Goal: Check status

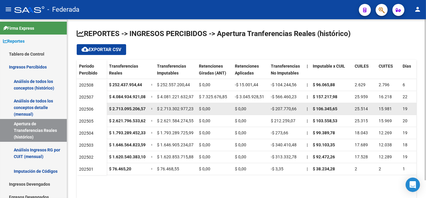
click at [126, 109] on strong "$ 2.713.095.206,57" at bounding box center [127, 108] width 37 height 5
click at [175, 104] on datatable-body-cell "$ 2.713.302.977,23" at bounding box center [176, 109] width 42 height 12
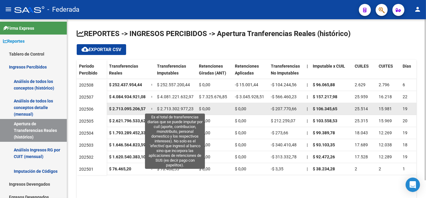
click at [176, 108] on span "$ 2.713.302.977,23" at bounding box center [175, 108] width 37 height 5
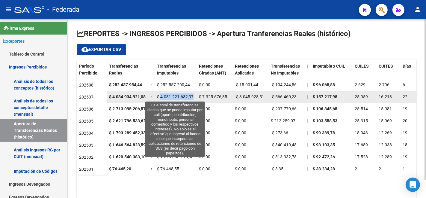
drag, startPoint x: 161, startPoint y: 95, endPoint x: 192, endPoint y: 97, distance: 31.2
click at [192, 97] on span "$ 4.081.221.632,97" at bounding box center [175, 96] width 37 height 5
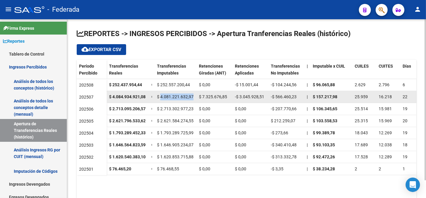
copy span "4.081.221.632,97"
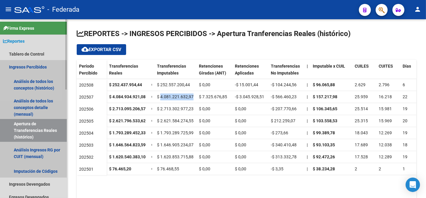
click at [28, 66] on link "Ingresos Percibidos" at bounding box center [33, 66] width 67 height 13
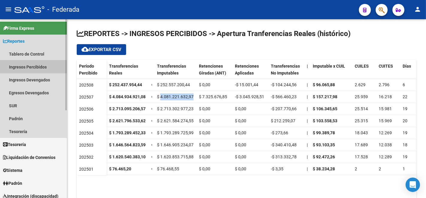
click at [38, 64] on link "Ingresos Percibidos" at bounding box center [33, 66] width 67 height 13
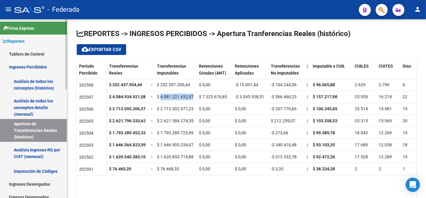
click at [38, 105] on link "Análisis de todos los conceptos detalle (mensual)" at bounding box center [33, 107] width 67 height 23
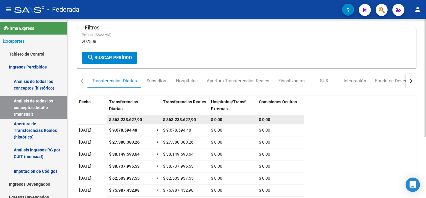
scroll to position [91, 0]
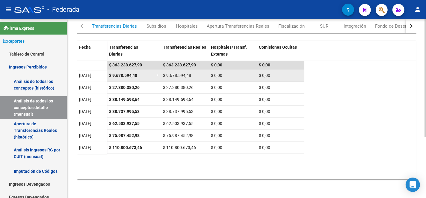
click at [124, 73] on span "$ 9.678.594,48" at bounding box center [123, 75] width 28 height 5
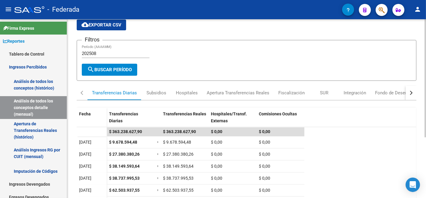
click at [114, 51] on input "202508" at bounding box center [116, 53] width 68 height 5
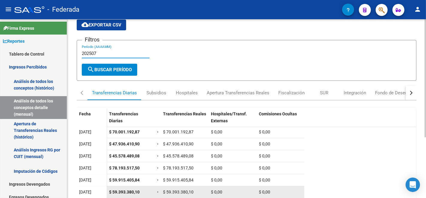
scroll to position [91, 0]
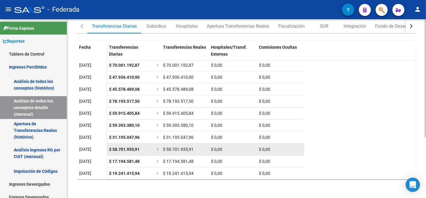
type input "202507"
